Goal: Find specific page/section: Find specific page/section

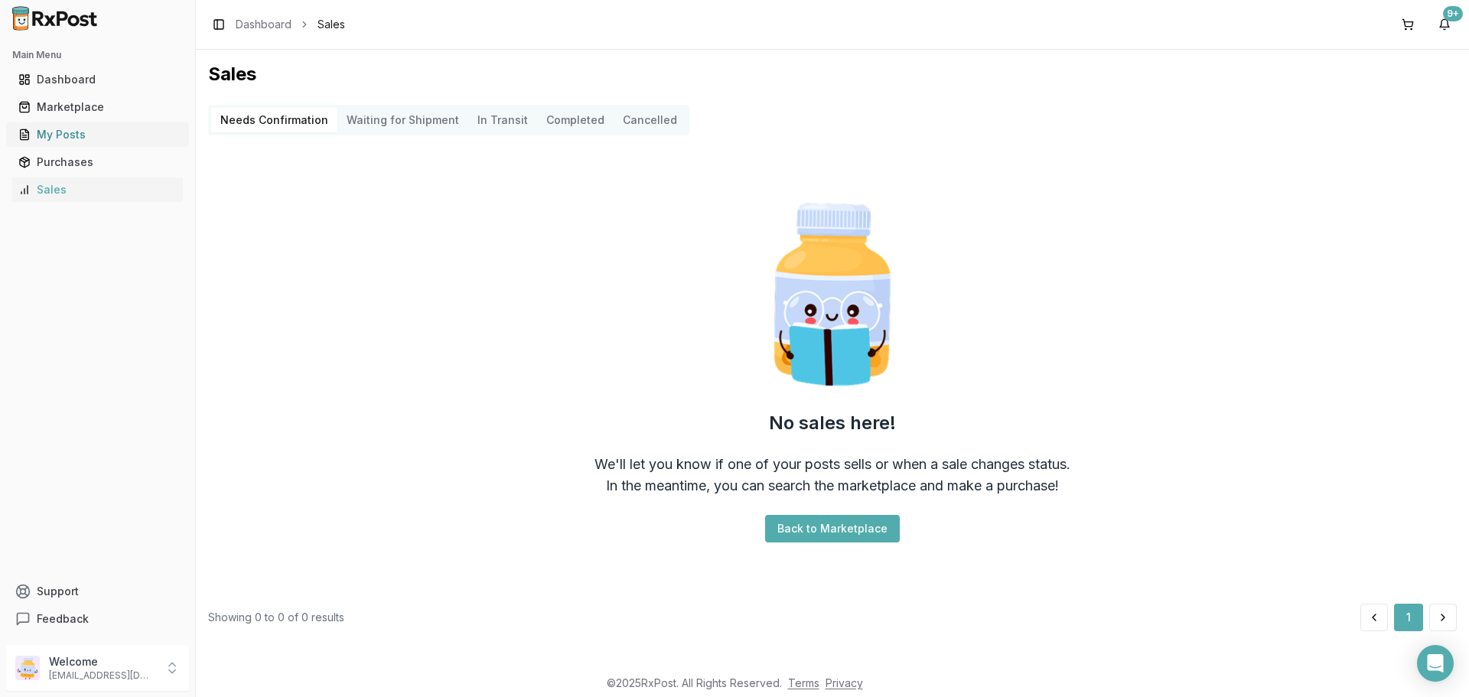
click at [53, 135] on div "My Posts" at bounding box center [97, 134] width 158 height 15
